Goal: Information Seeking & Learning: Learn about a topic

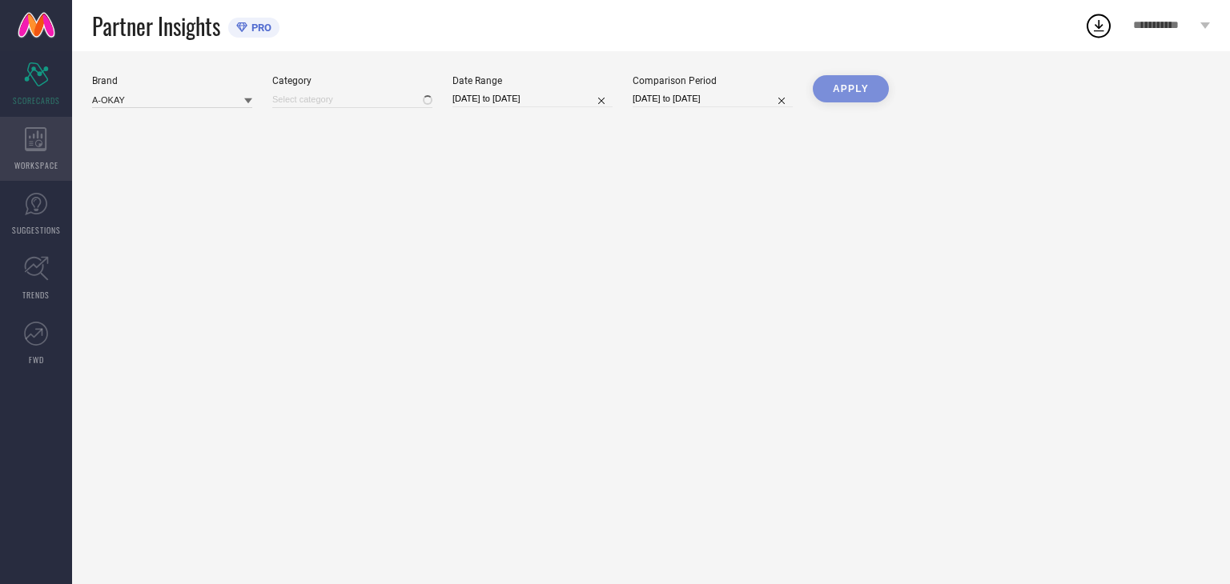
type input "All"
click at [42, 153] on div "WORKSPACE" at bounding box center [36, 149] width 72 height 64
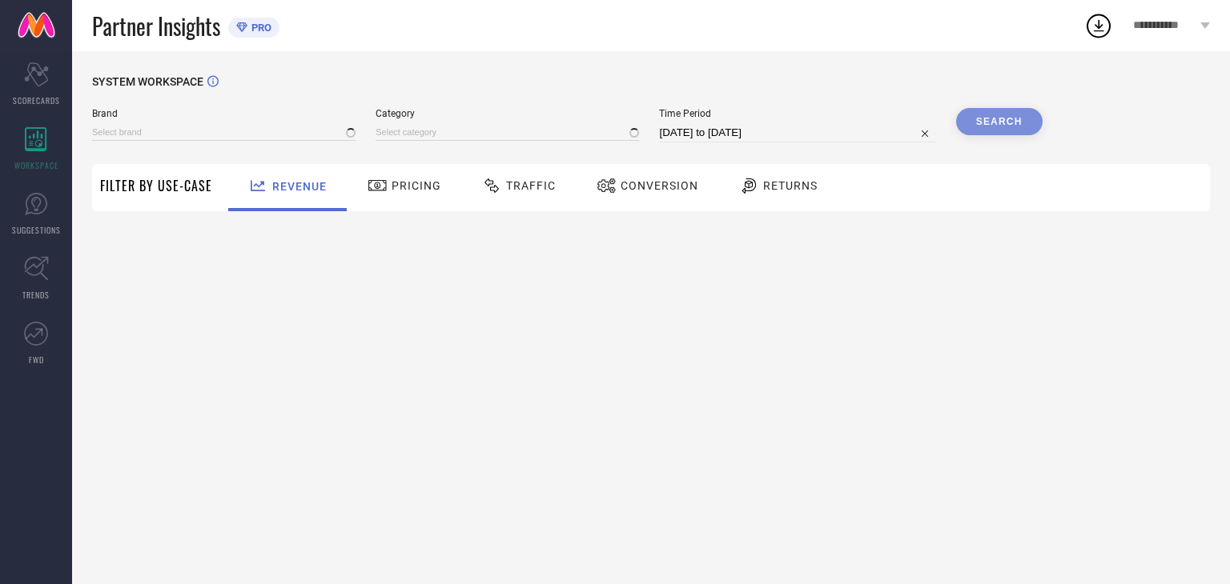
type input "A-OKAY"
type input "All"
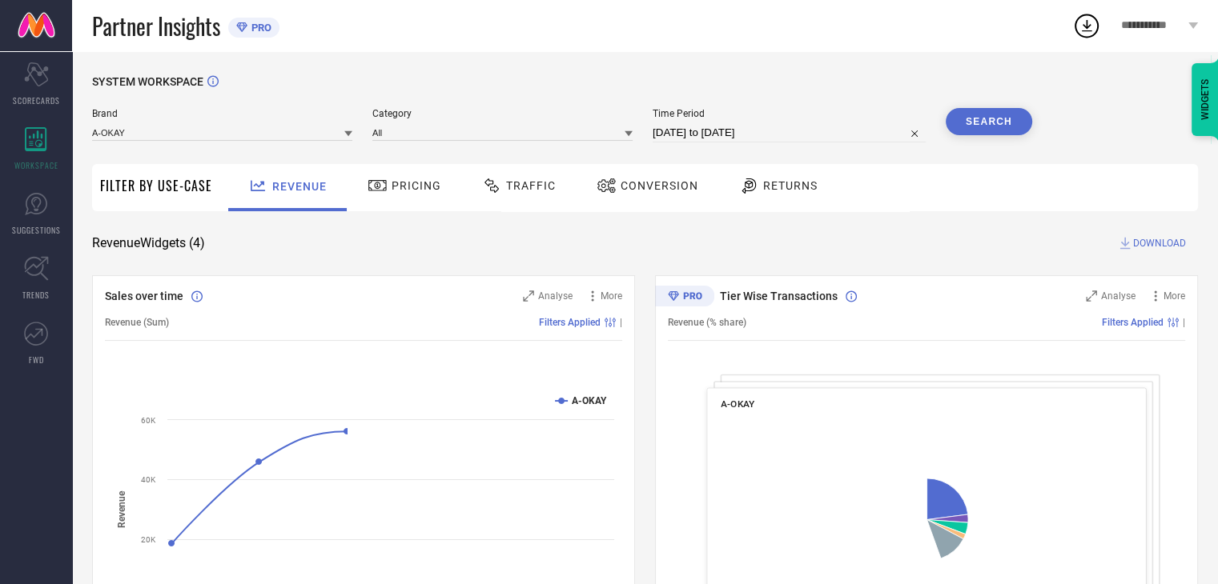
click at [789, 182] on span "Returns" at bounding box center [790, 185] width 54 height 13
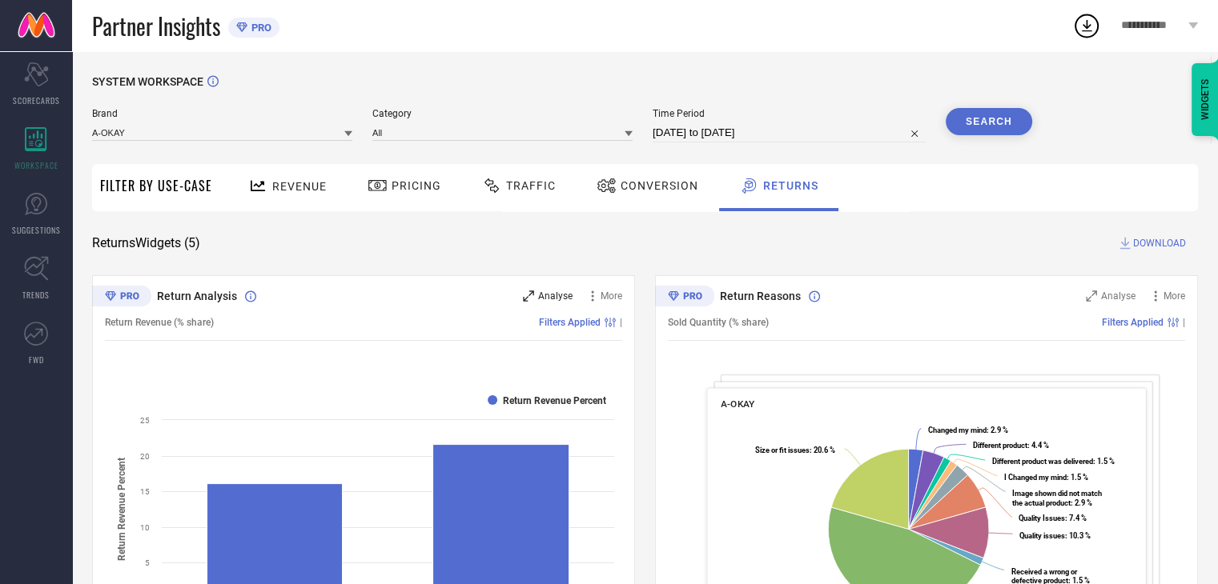
click at [546, 299] on span "Analyse" at bounding box center [555, 296] width 34 height 11
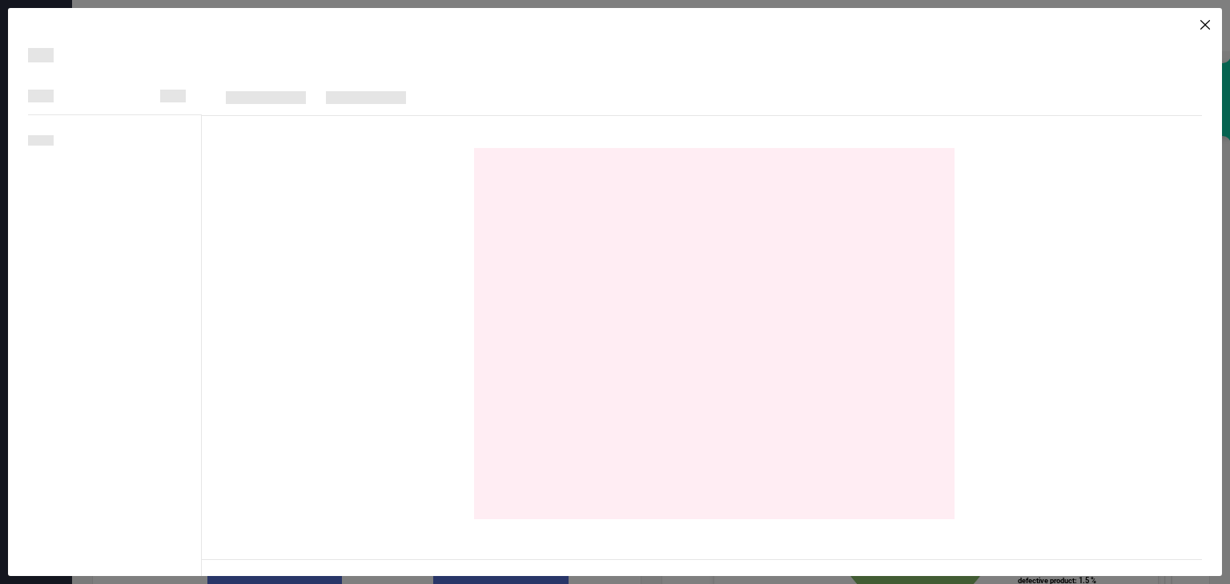
click at [1202, 22] on icon at bounding box center [1205, 25] width 10 height 10
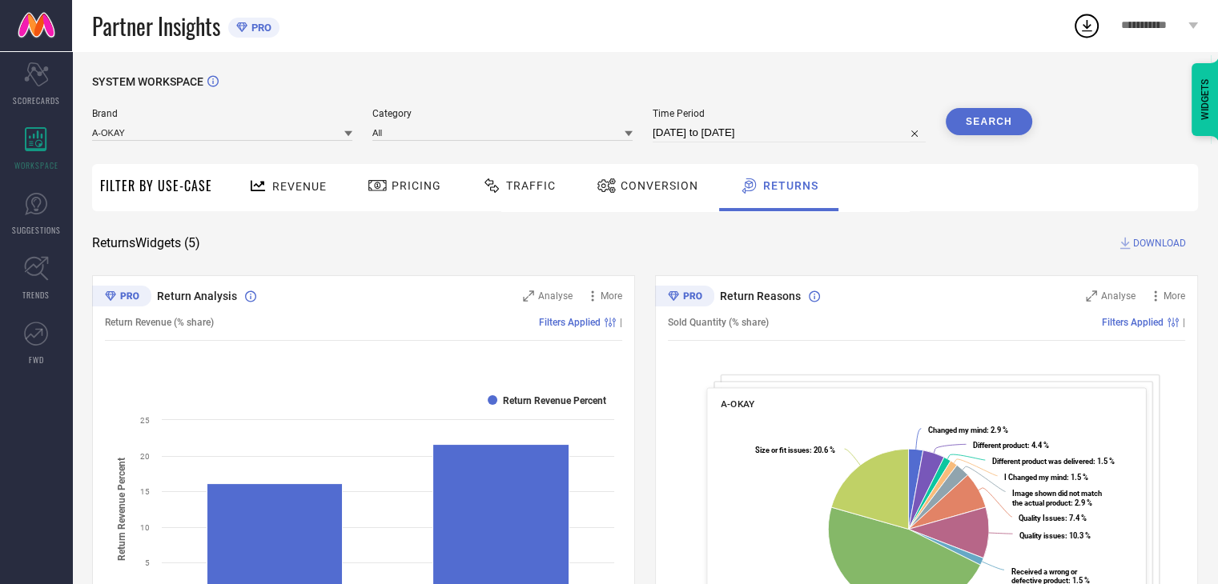
click at [285, 195] on div "Revenue" at bounding box center [287, 186] width 86 height 28
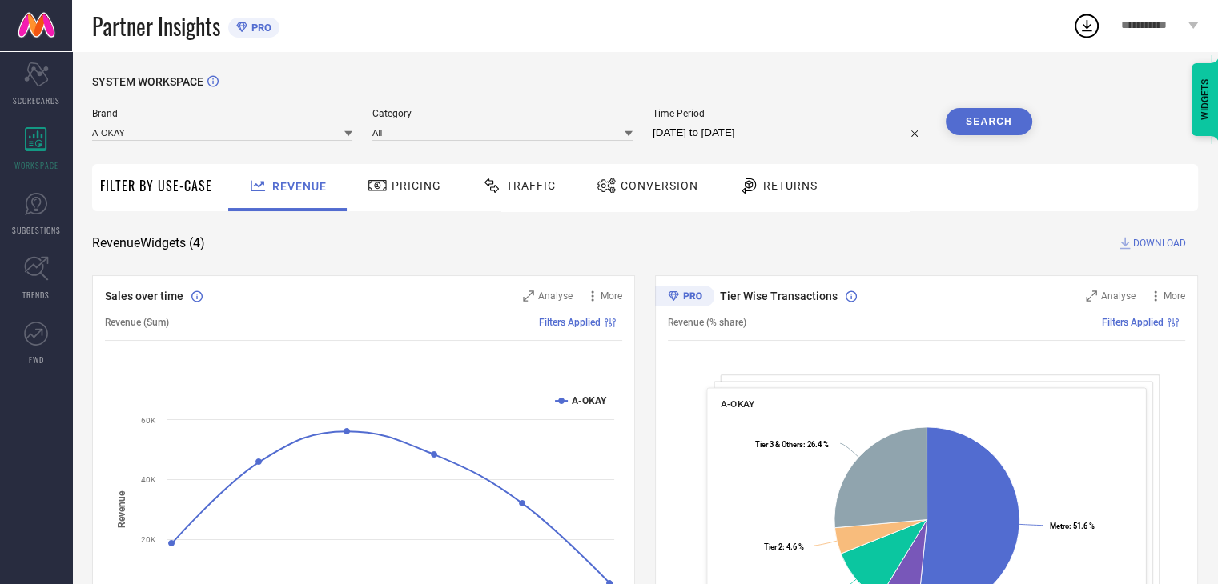
click at [378, 198] on div "Pricing" at bounding box center [404, 185] width 82 height 27
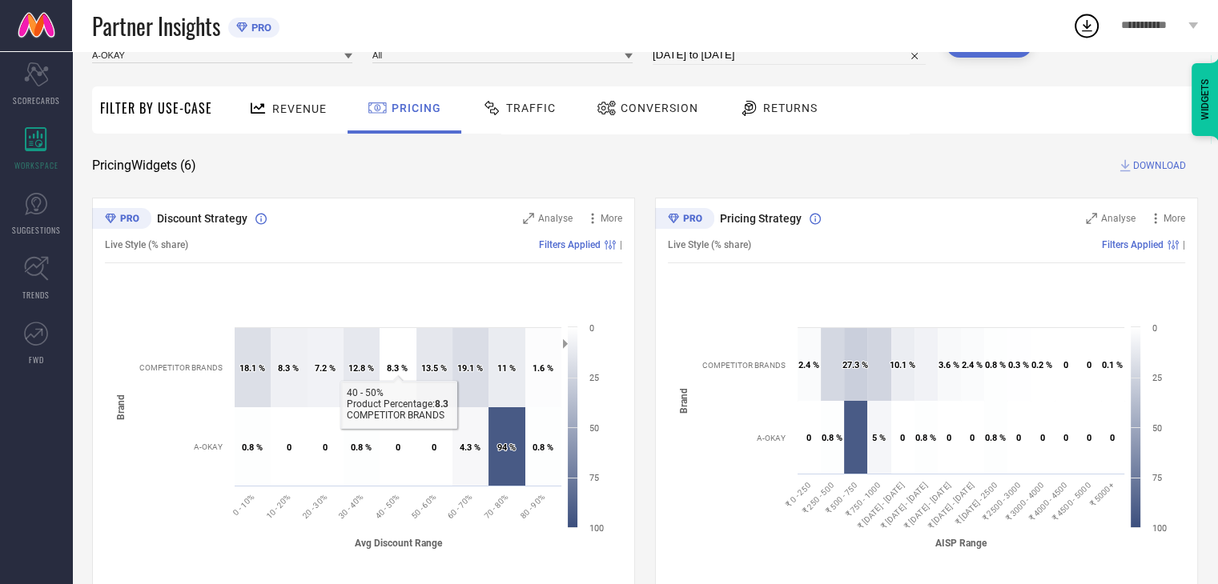
scroll to position [80, 0]
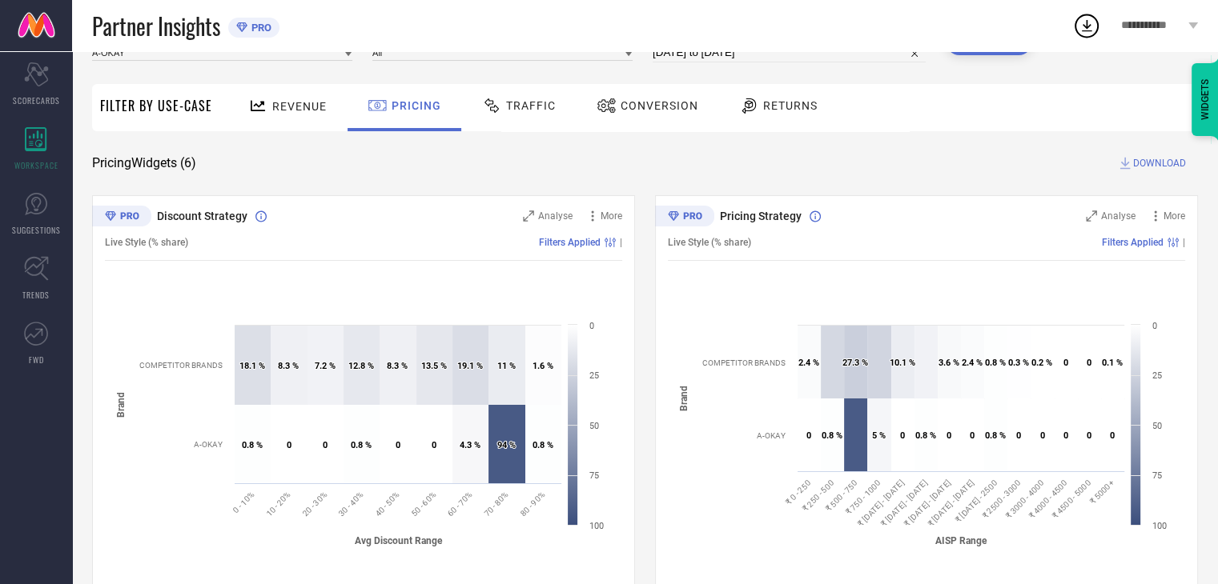
click at [537, 111] on span "Traffic" at bounding box center [531, 105] width 50 height 13
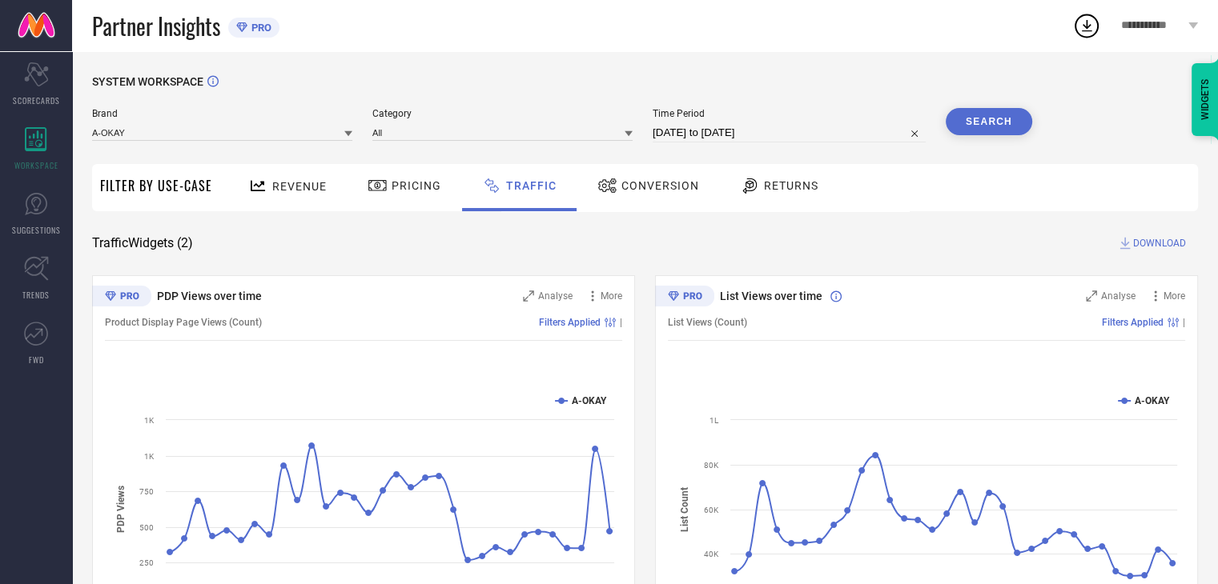
click at [651, 199] on div "Conversion" at bounding box center [648, 185] width 110 height 27
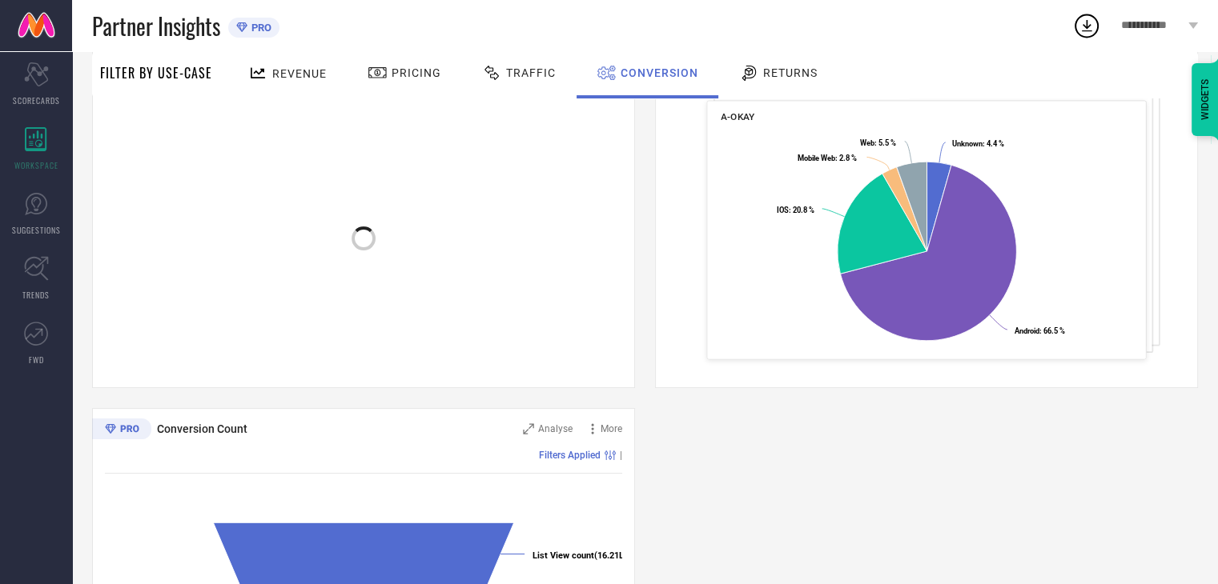
scroll to position [400, 0]
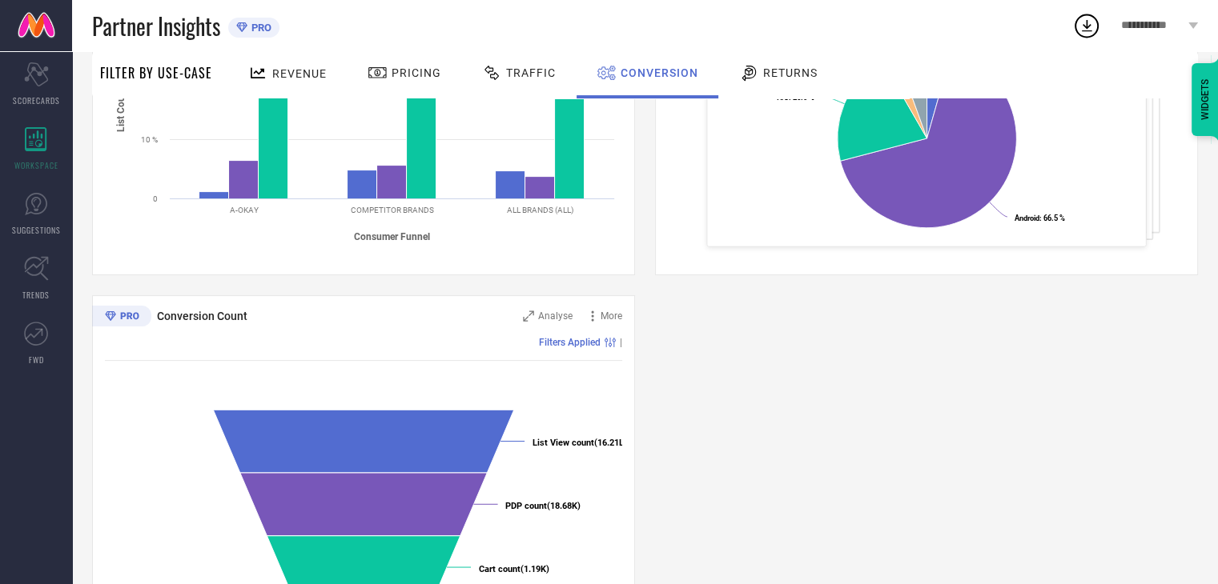
click at [776, 76] on span "Returns" at bounding box center [790, 72] width 54 height 13
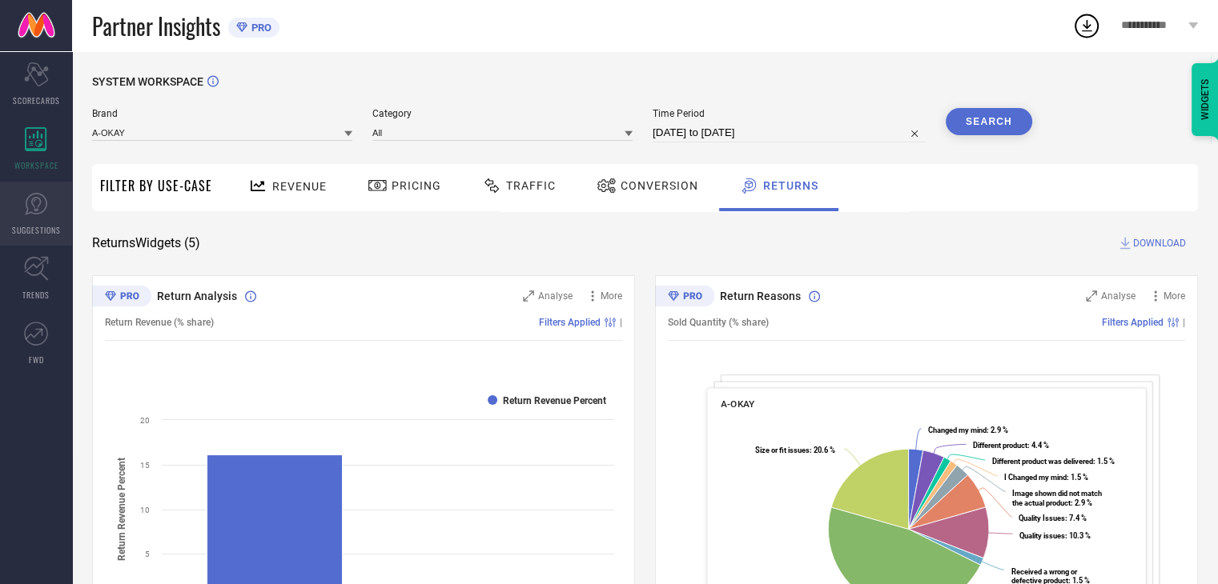
click at [30, 199] on icon at bounding box center [36, 204] width 24 height 24
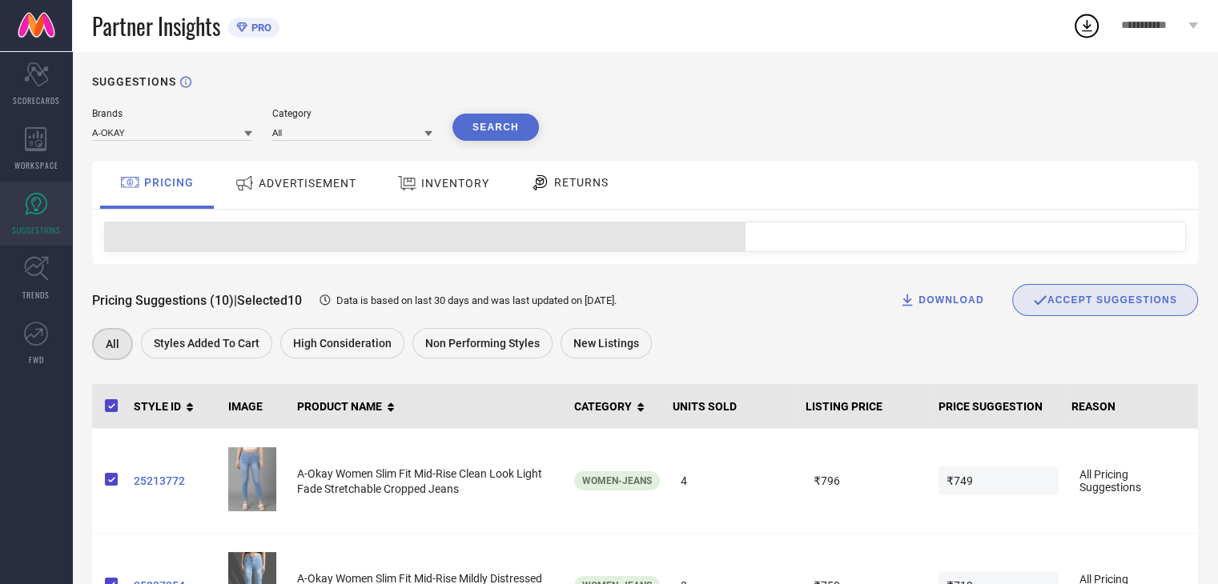
click at [312, 191] on div "ADVERTISEMENT" at bounding box center [296, 183] width 130 height 29
